Goal: Task Accomplishment & Management: Manage account settings

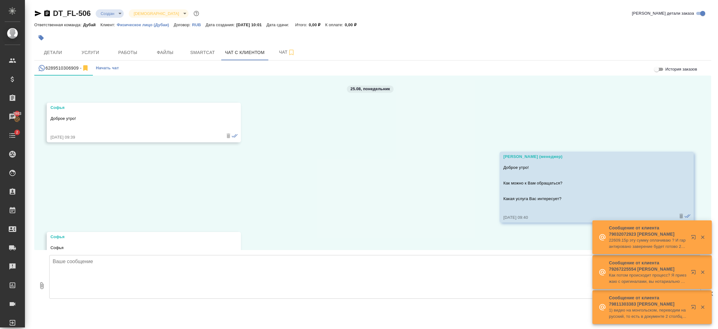
scroll to position [1371, 0]
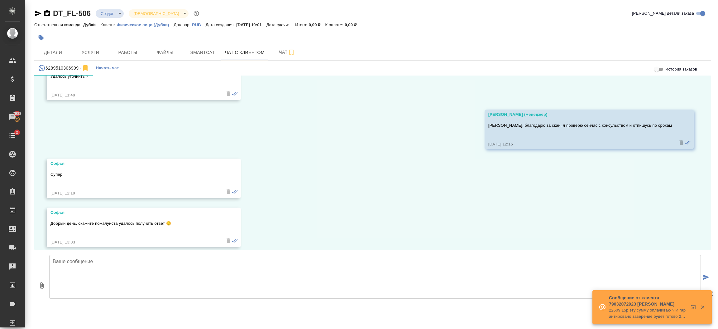
click at [142, 281] on textarea at bounding box center [375, 277] width 652 height 44
type textarea "L"
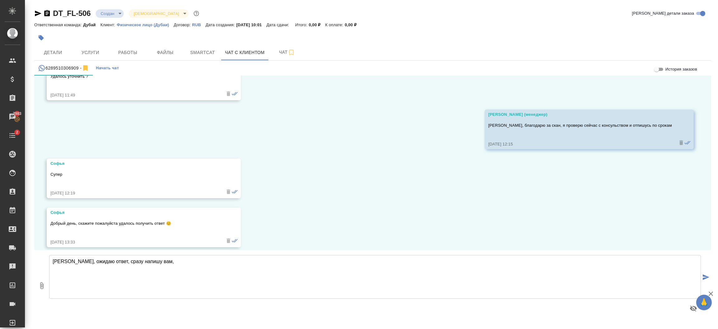
click at [266, 276] on textarea "Софья, ожидаю ответ, сразу напишу вам," at bounding box center [375, 277] width 652 height 44
click at [102, 259] on textarea "Софья, ожидаю ответ, сразу напишу вам, но скорее всего и срок и стоимость уже ф…" at bounding box center [375, 277] width 652 height 44
click at [358, 259] on textarea "Софья, ожидаю ответ еще от консульства по срокам, сразу напишу вам, но скорее в…" at bounding box center [375, 277] width 652 height 44
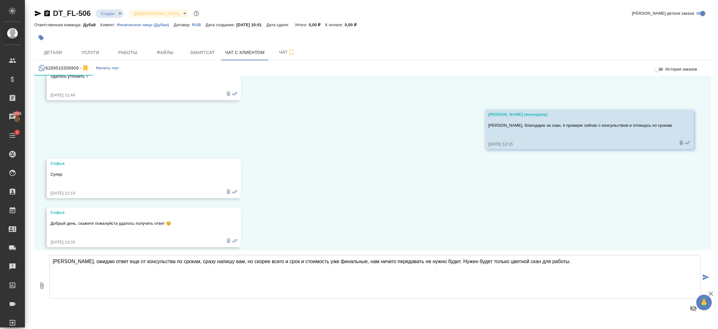
type textarea "Софья, ожидаю ответ еще от консульства по срокам, сразу напишу вам, но скорее в…"
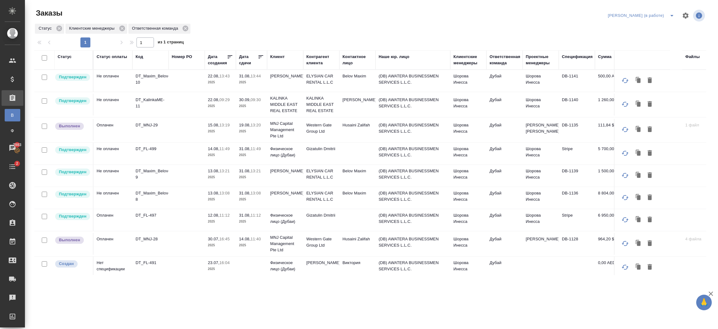
click at [225, 154] on p "2025" at bounding box center [220, 155] width 25 height 6
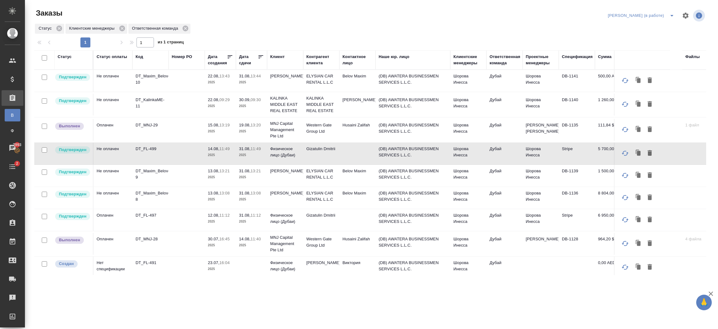
click at [188, 242] on td at bounding box center [187, 244] width 36 height 22
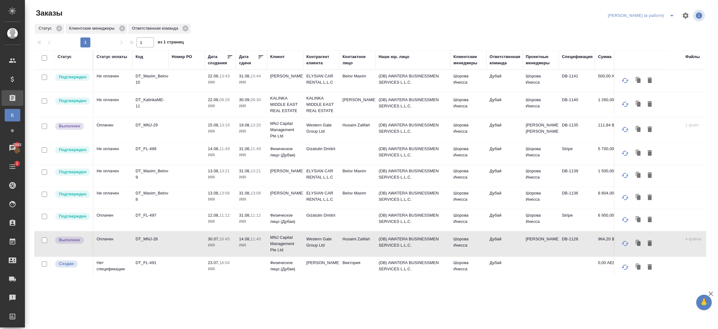
click at [188, 242] on td at bounding box center [187, 244] width 36 height 22
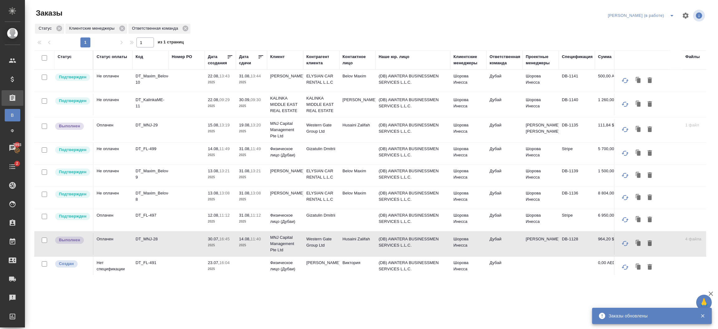
click at [180, 121] on td at bounding box center [187, 130] width 36 height 22
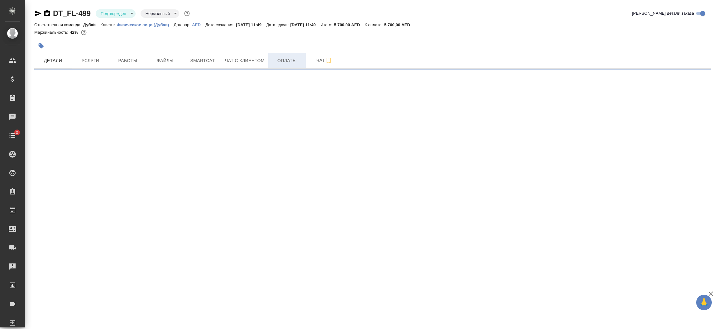
select select "RU"
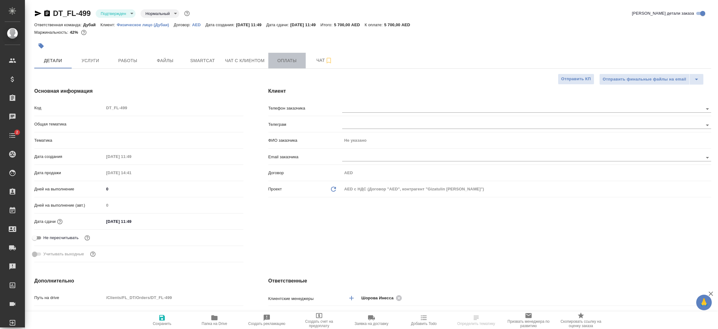
click at [288, 60] on span "Оплаты" at bounding box center [287, 61] width 30 height 8
type textarea "x"
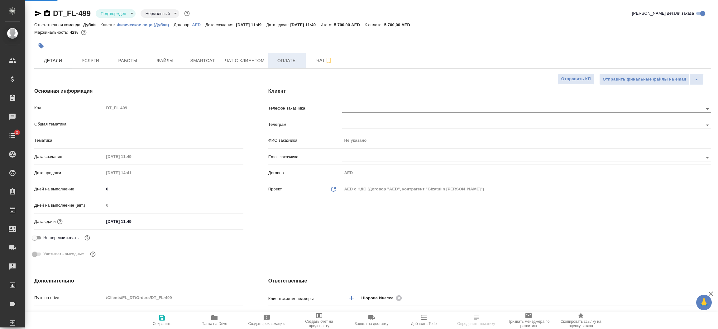
type textarea "x"
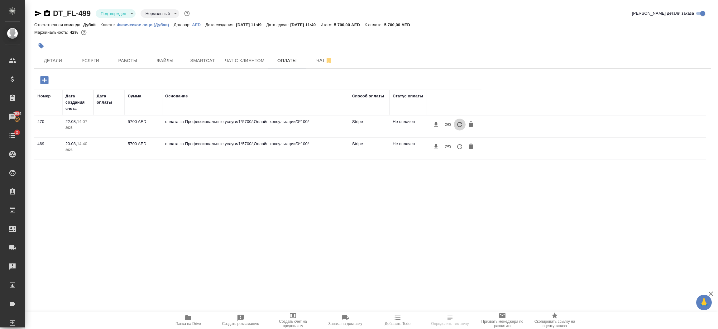
click at [459, 127] on icon "button" at bounding box center [459, 124] width 7 height 7
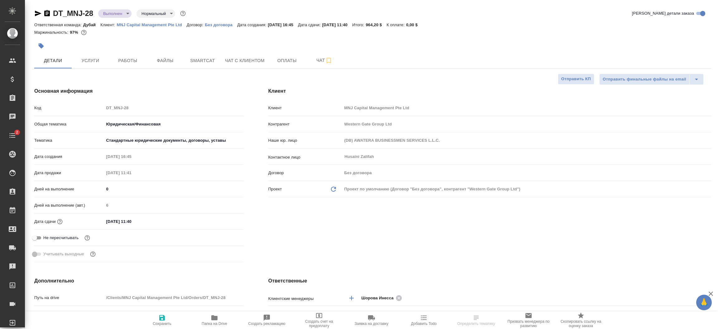
select select "RU"
click at [37, 16] on icon "button" at bounding box center [37, 13] width 7 height 7
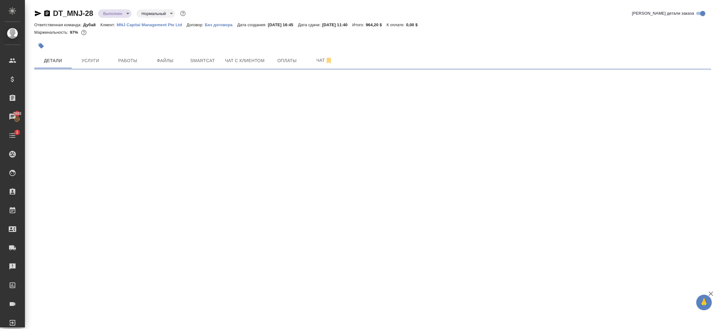
select select "RU"
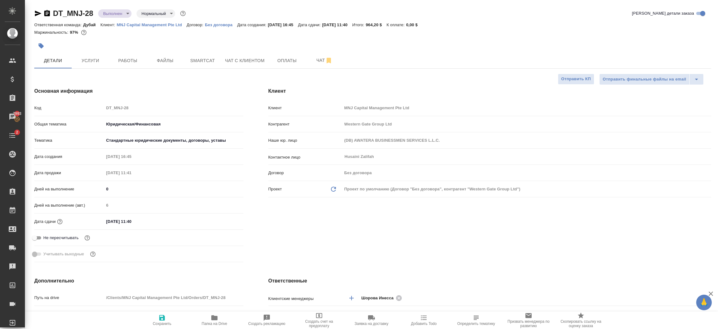
type textarea "x"
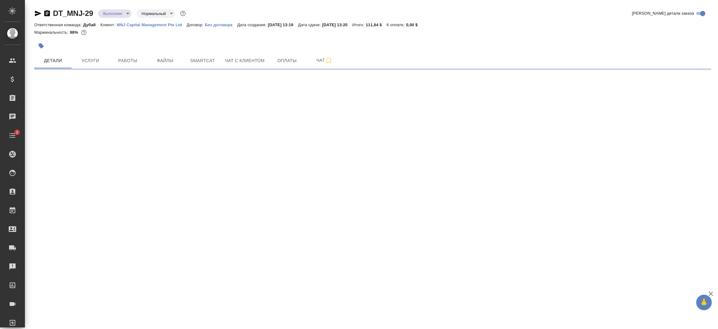
select select "RU"
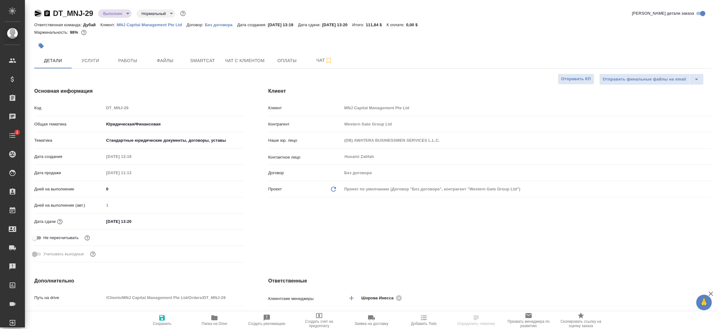
click at [39, 15] on icon "button" at bounding box center [37, 13] width 7 height 7
type textarea "x"
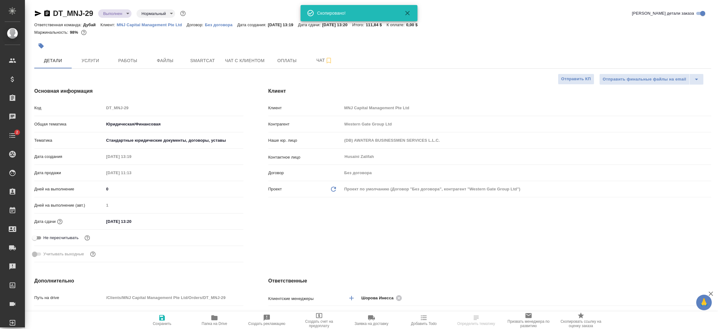
type textarea "x"
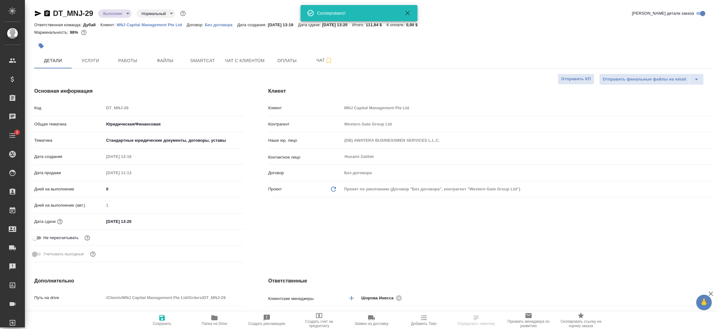
type textarea "x"
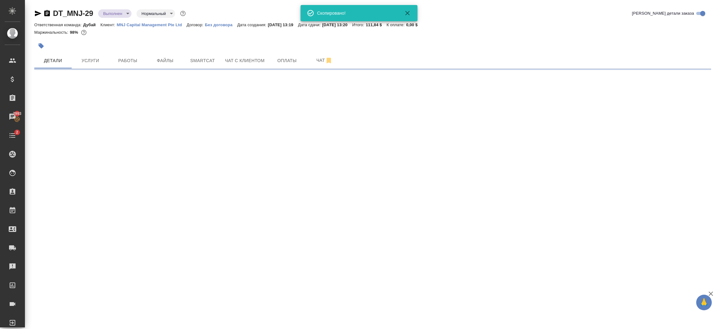
select select "RU"
